Goal: Information Seeking & Learning: Learn about a topic

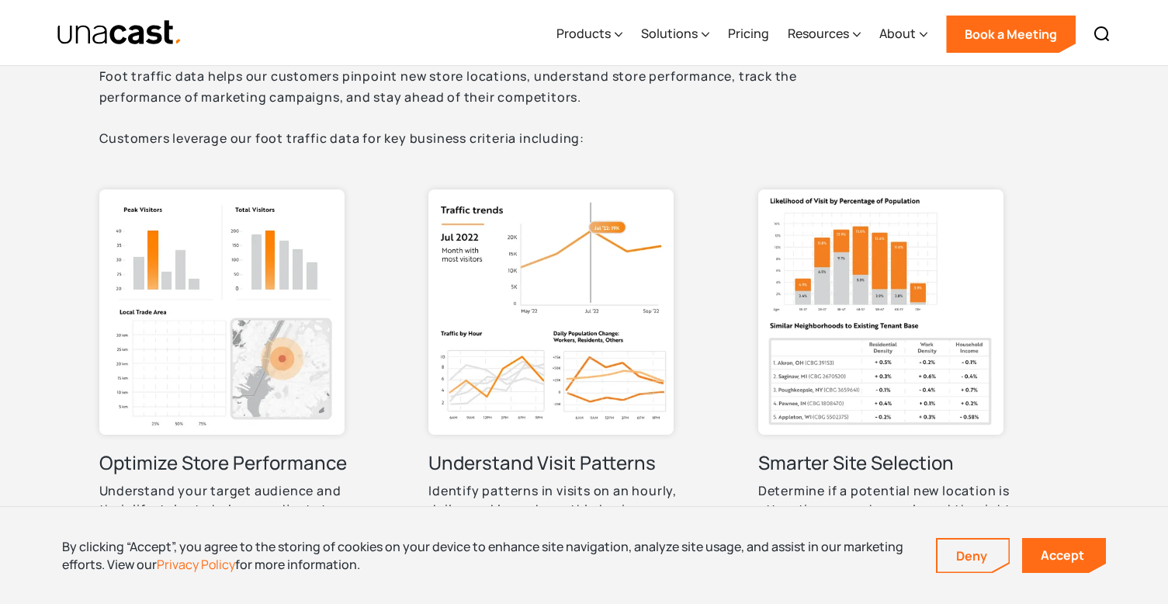
scroll to position [695, 0]
click at [558, 279] on img at bounding box center [550, 310] width 245 height 245
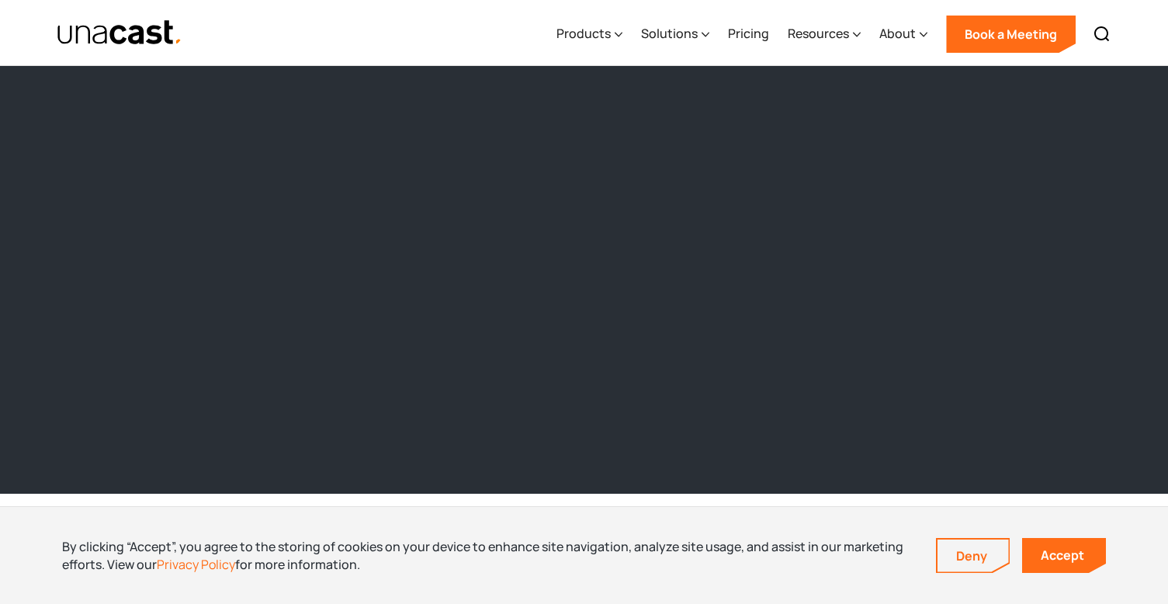
scroll to position [1511, 0]
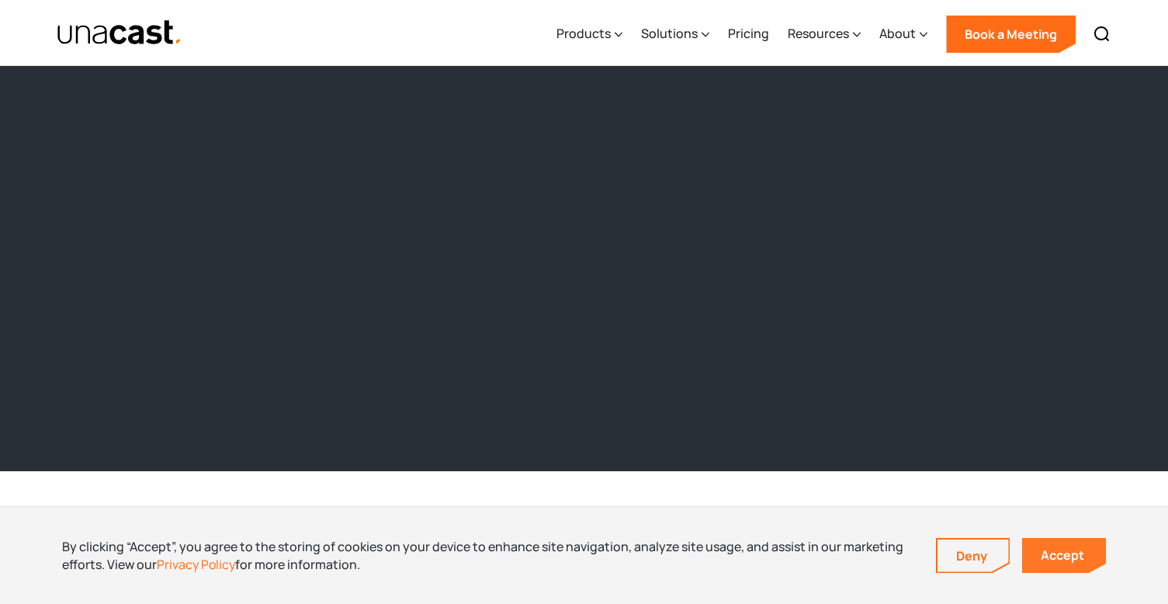
click at [1055, 563] on link "Accept" at bounding box center [1064, 555] width 84 height 35
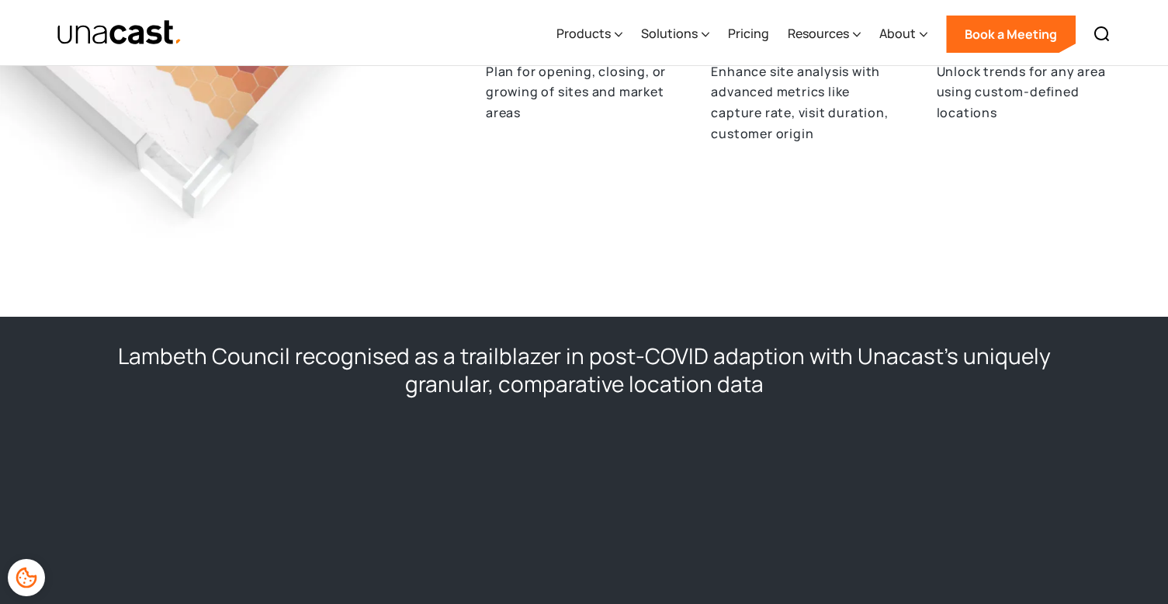
scroll to position [923, 0]
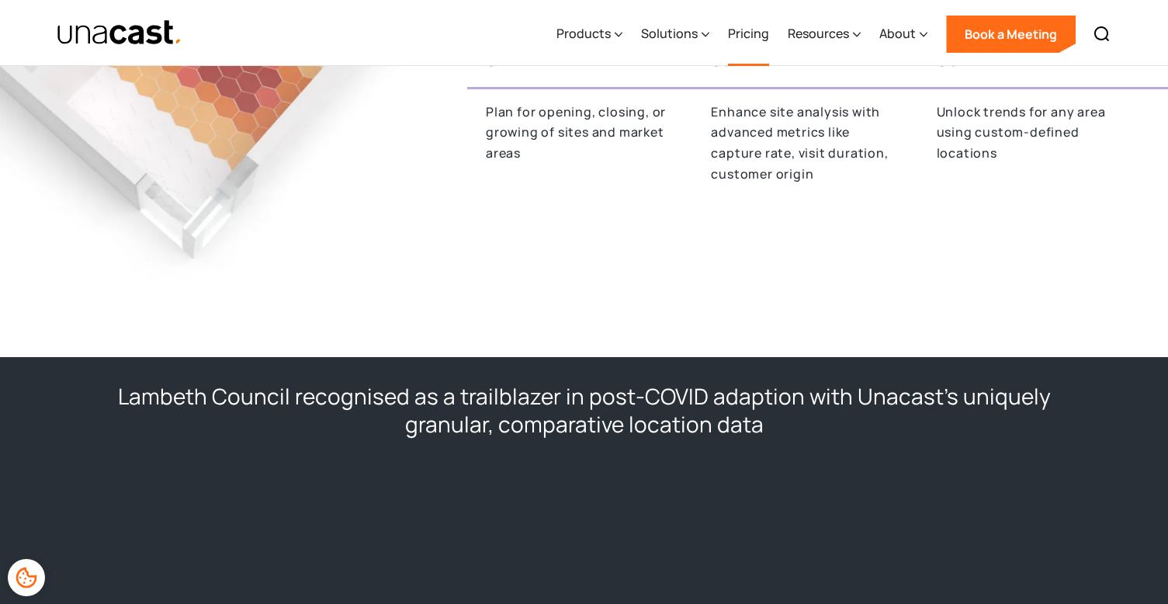
click at [758, 38] on link "Pricing" at bounding box center [748, 34] width 41 height 64
